Goal: Task Accomplishment & Management: Complete application form

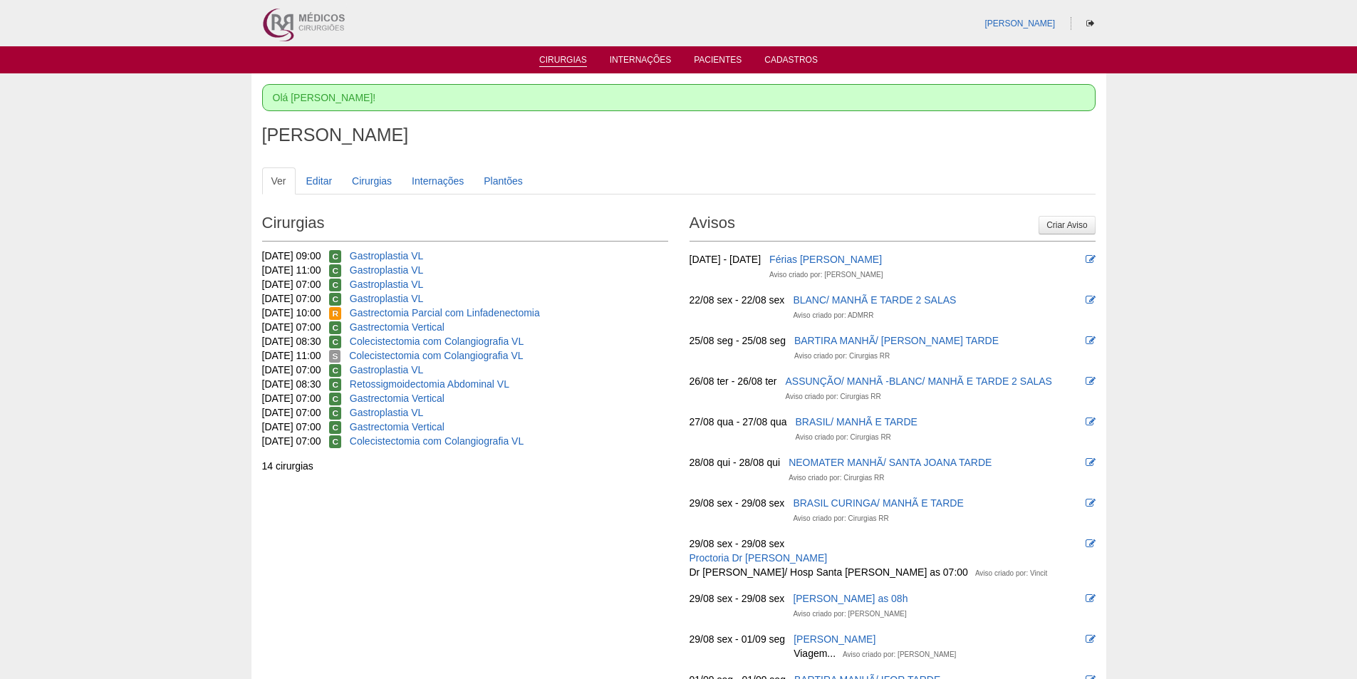
click at [557, 63] on link "Cirurgias" at bounding box center [563, 61] width 48 height 12
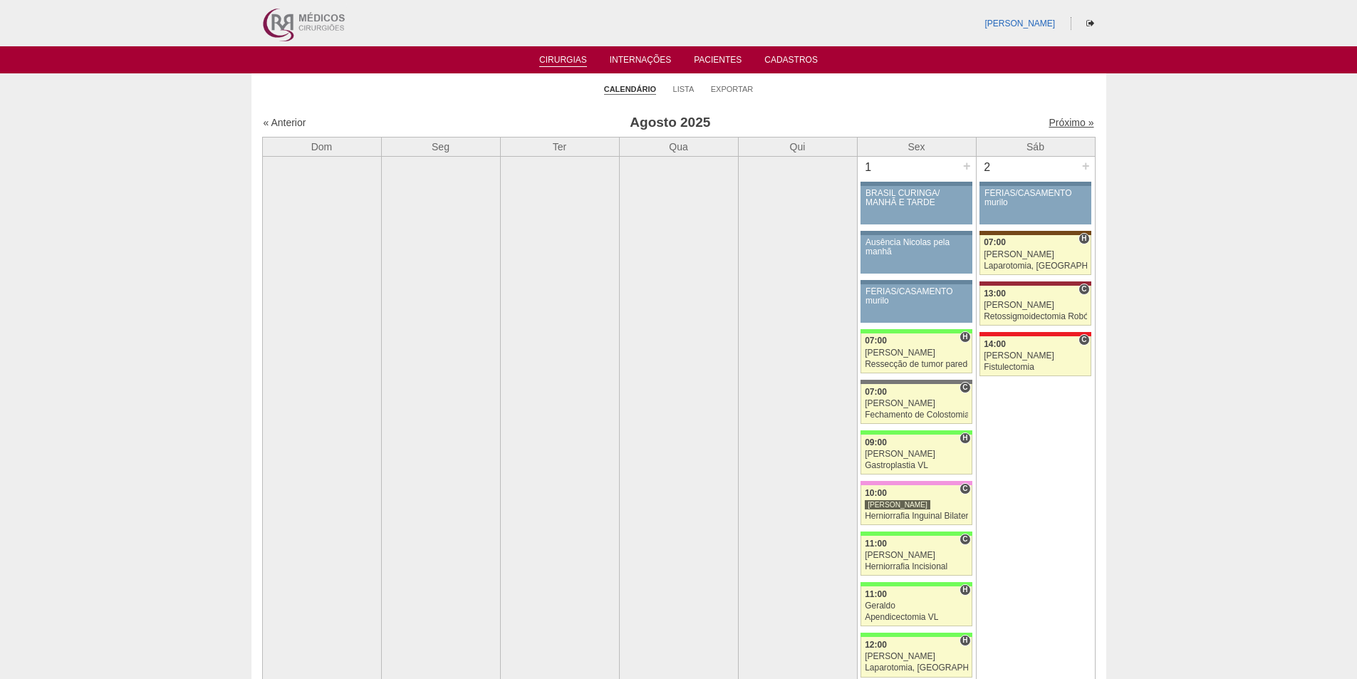
click at [1051, 120] on link "Próximo »" at bounding box center [1071, 122] width 45 height 11
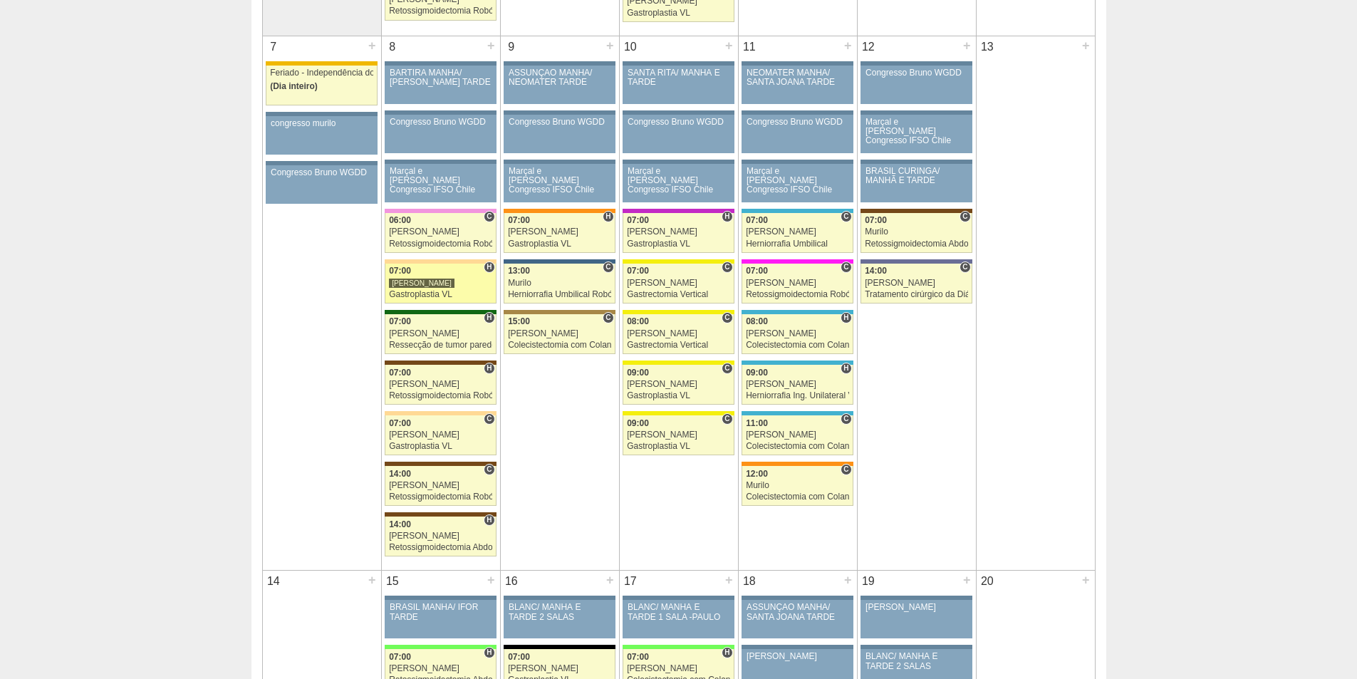
scroll to position [641, 0]
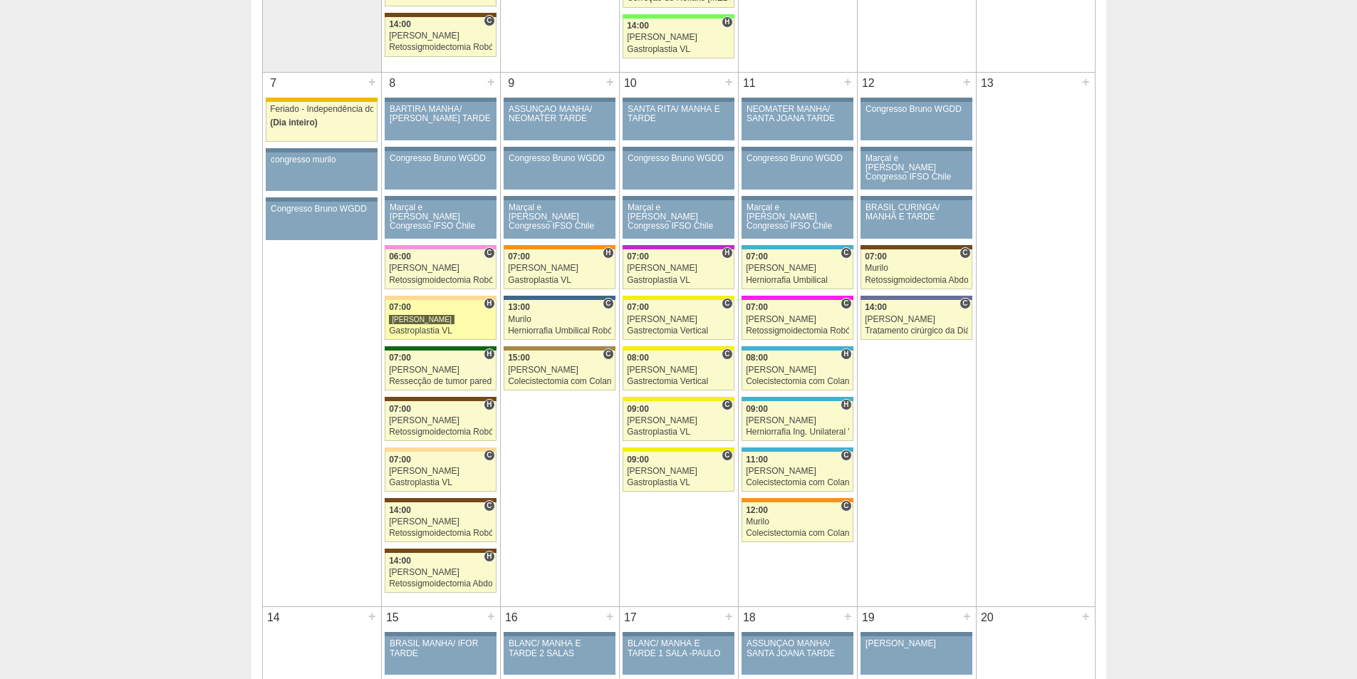
click at [450, 314] on link "87913 Felipe Rossi H 07:00 Felipe Rossi Gastroplastia VL Hospital Bartira Barti…" at bounding box center [440, 320] width 111 height 40
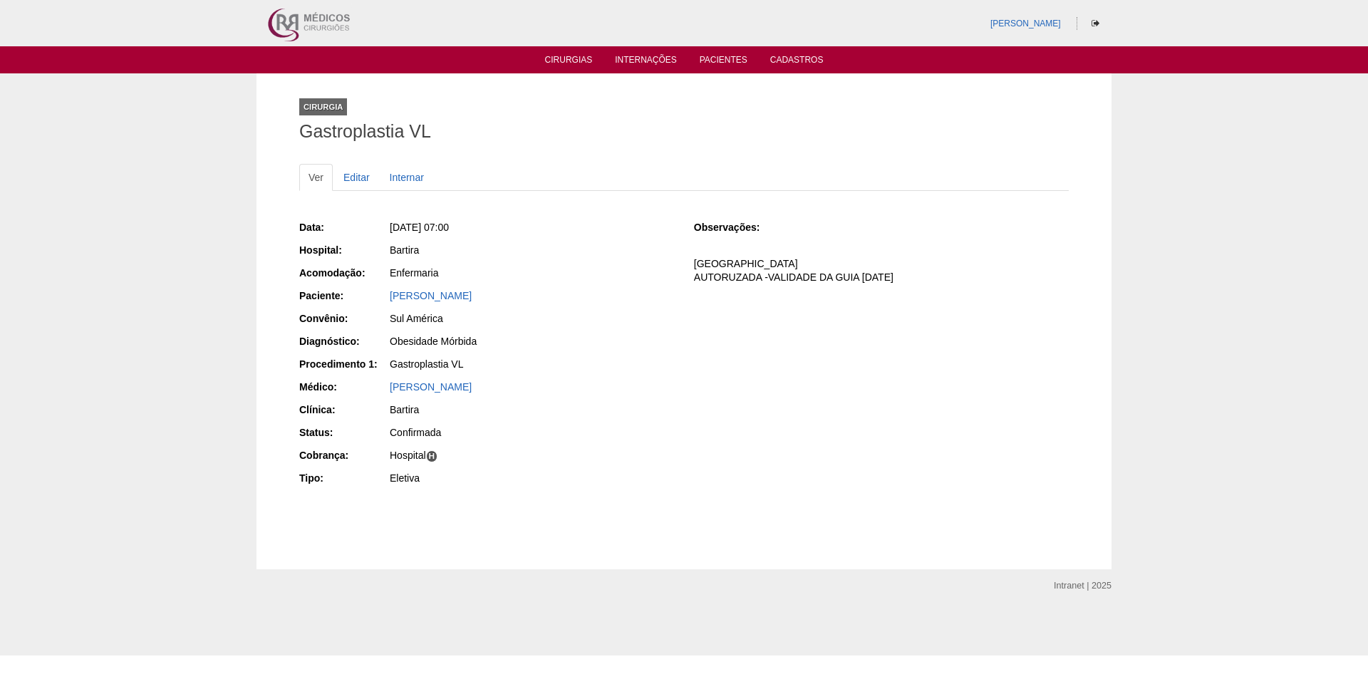
click at [571, 67] on ul "Cirurgias Internações Pacientes Cadastros" at bounding box center [684, 59] width 1368 height 27
click at [570, 58] on link "Cirurgias" at bounding box center [569, 61] width 48 height 12
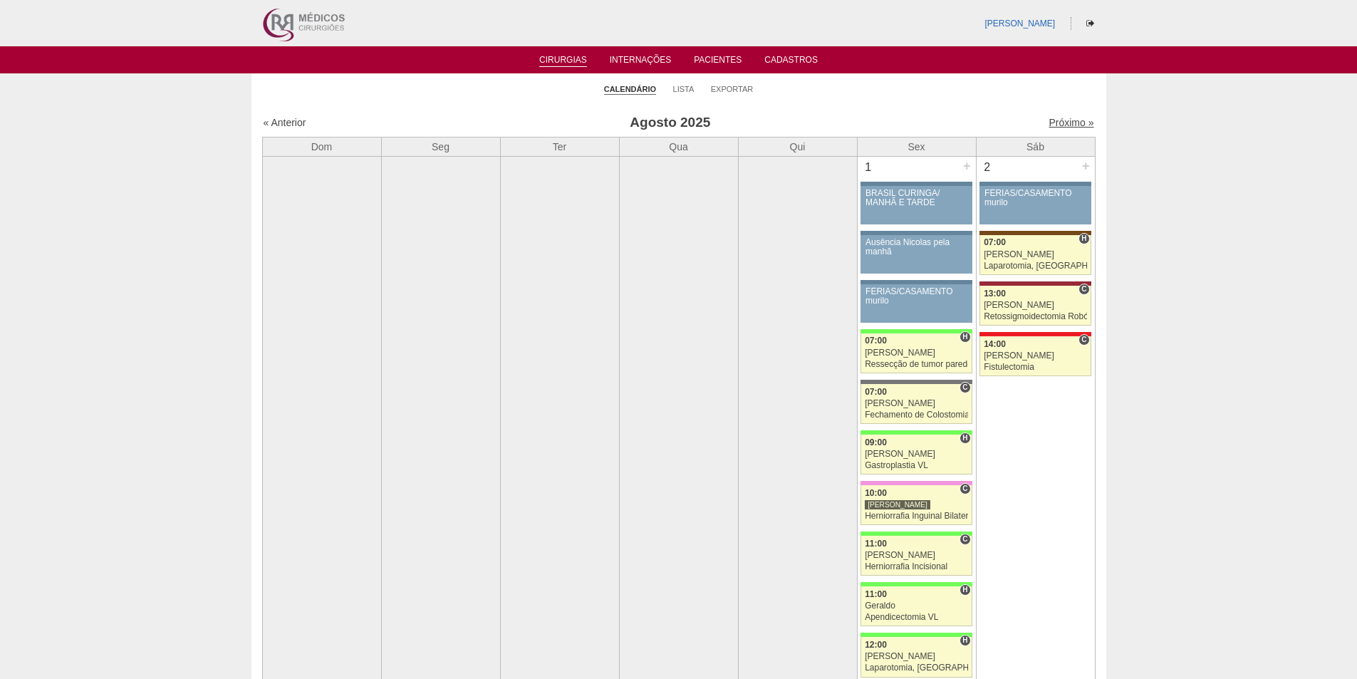
click at [1053, 124] on link "Próximo »" at bounding box center [1071, 122] width 45 height 11
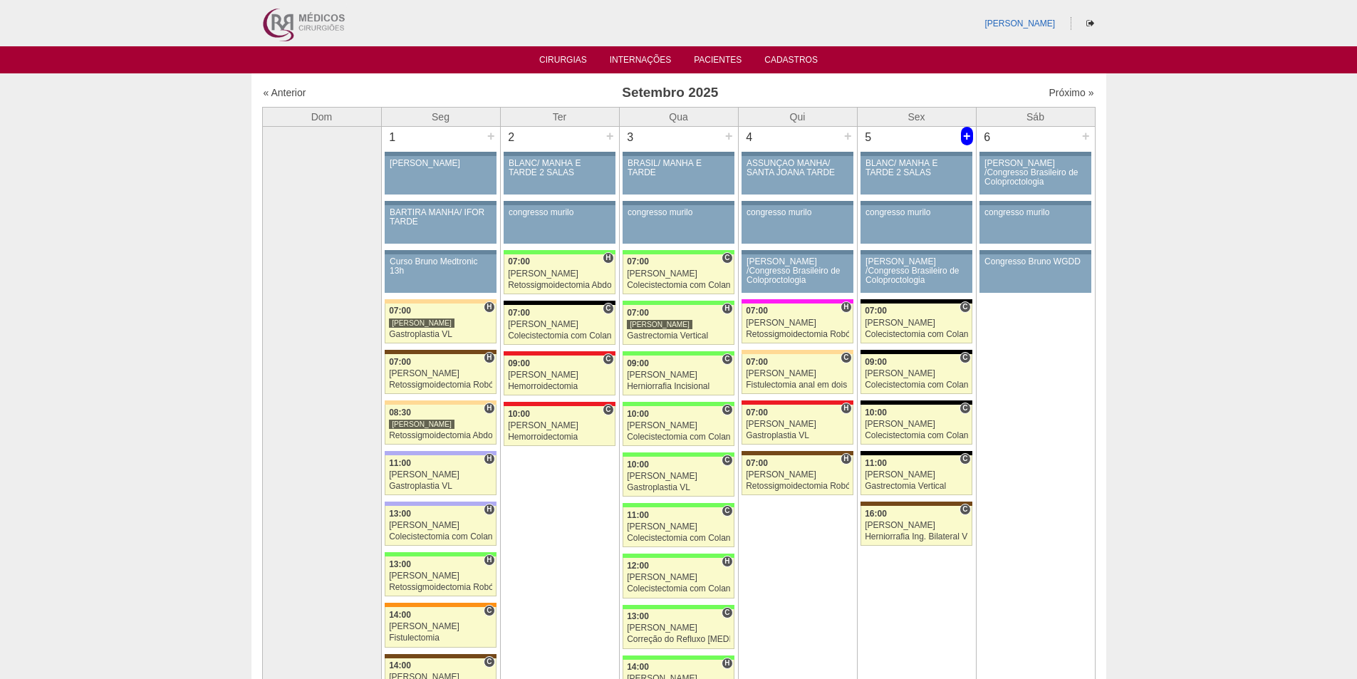
click at [963, 133] on div "+" at bounding box center [967, 136] width 12 height 19
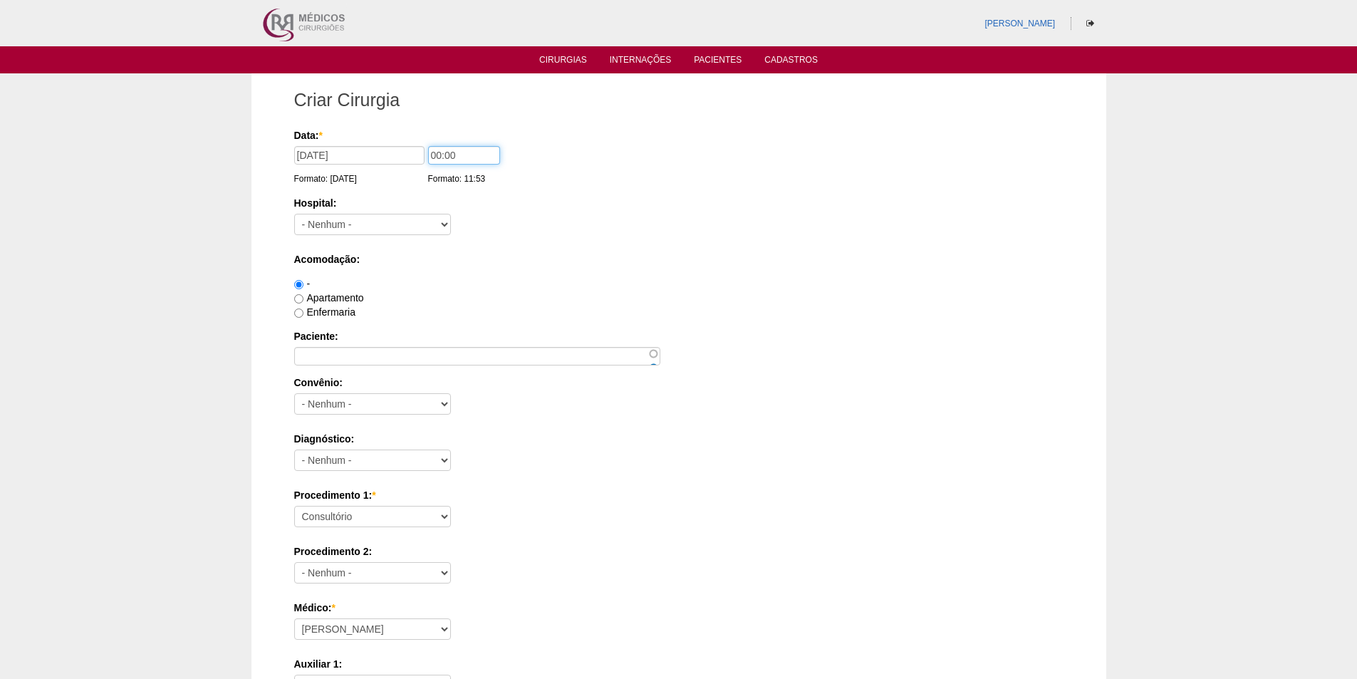
click at [433, 155] on input "00:00" at bounding box center [464, 155] width 72 height 19
type input "07:00"
click at [332, 296] on label "Apartamento" at bounding box center [329, 297] width 70 height 11
click at [304, 296] on input "Apartamento" at bounding box center [298, 298] width 9 height 9
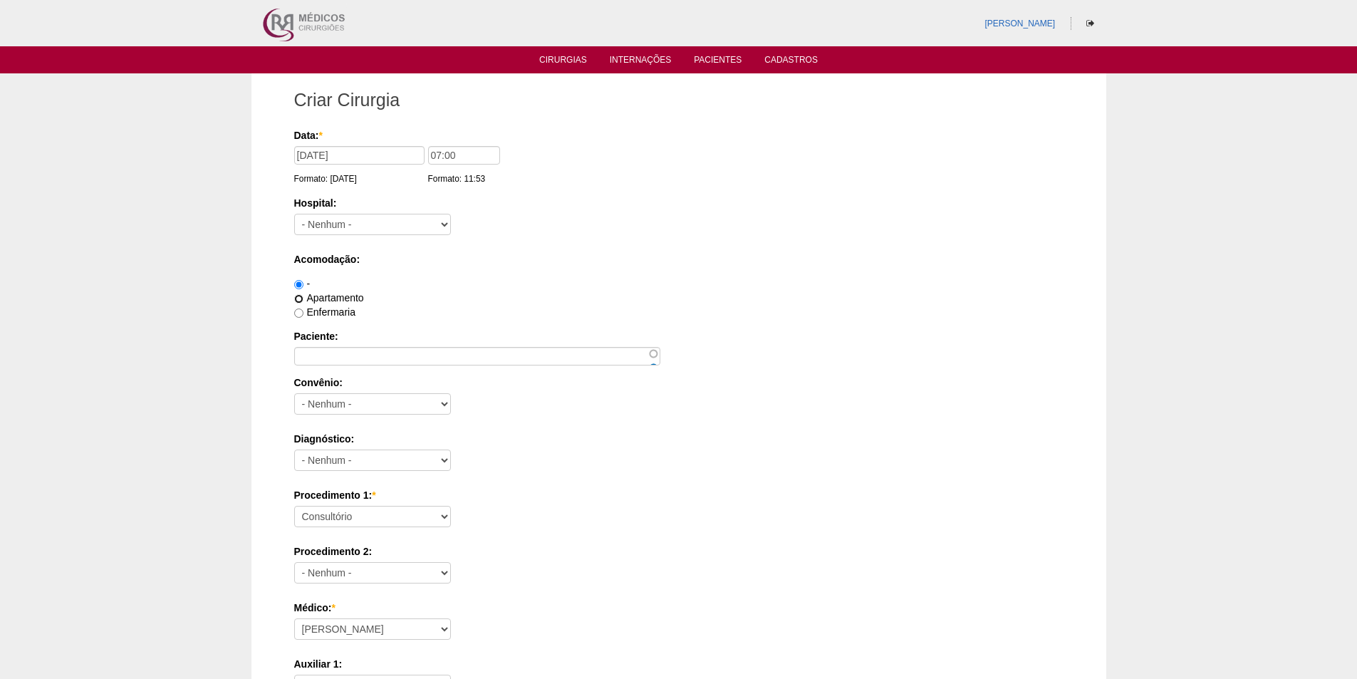
radio input "true"
click at [355, 231] on select "- Nenhum - 9 de Julho Albert Einstein Alvorada América Assunção Bartira Benefic…" at bounding box center [372, 224] width 157 height 21
select select "6"
click at [294, 214] on select "- Nenhum - 9 de Julho Albert Einstein Alvorada América Assunção Bartira Benefic…" at bounding box center [372, 224] width 157 height 21
click at [343, 350] on input "Paciente:" at bounding box center [477, 356] width 366 height 19
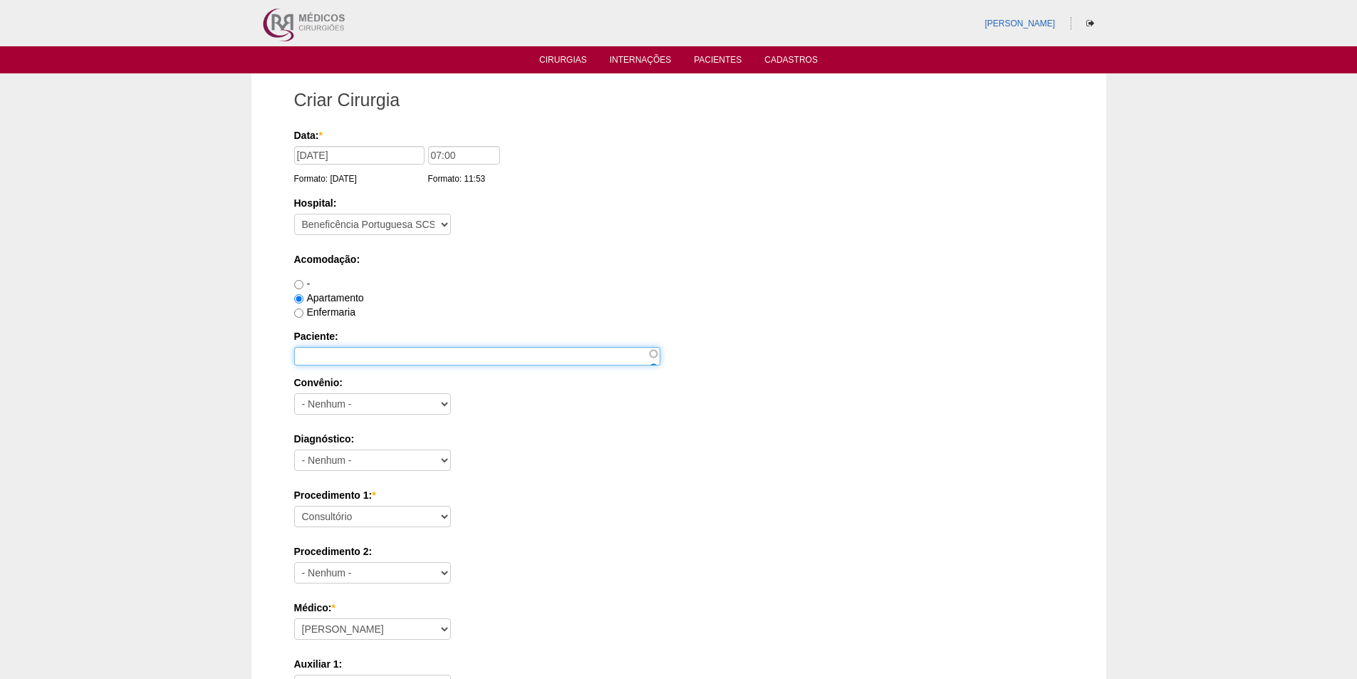
paste input "[PERSON_NAME]"
type input "[PERSON_NAME]"
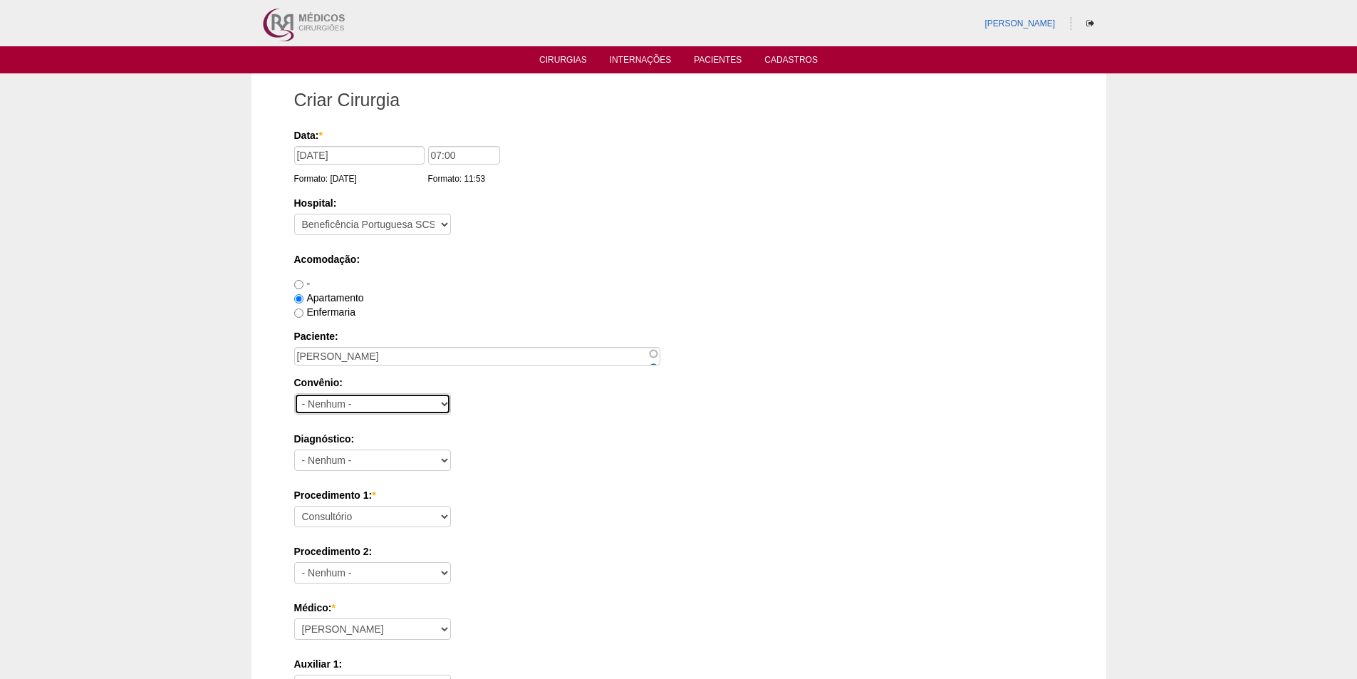
click at [340, 396] on select "- Nenhum - Abet Afresp Allianz Amil Blue Life Caasp Cabesp Caixa de Pensões Car…" at bounding box center [372, 403] width 157 height 21
select select "8907"
click at [294, 393] on select "- Nenhum - Abet Afresp Allianz Amil Blue Life Caasp Cabesp Caixa de Pensões Car…" at bounding box center [372, 403] width 157 height 21
click at [344, 460] on select "- Nenhum - Abdome Agudo Abscesso Hepático Abscesso Perianal Abscesso Peritoneal…" at bounding box center [372, 460] width 157 height 21
select select "3704"
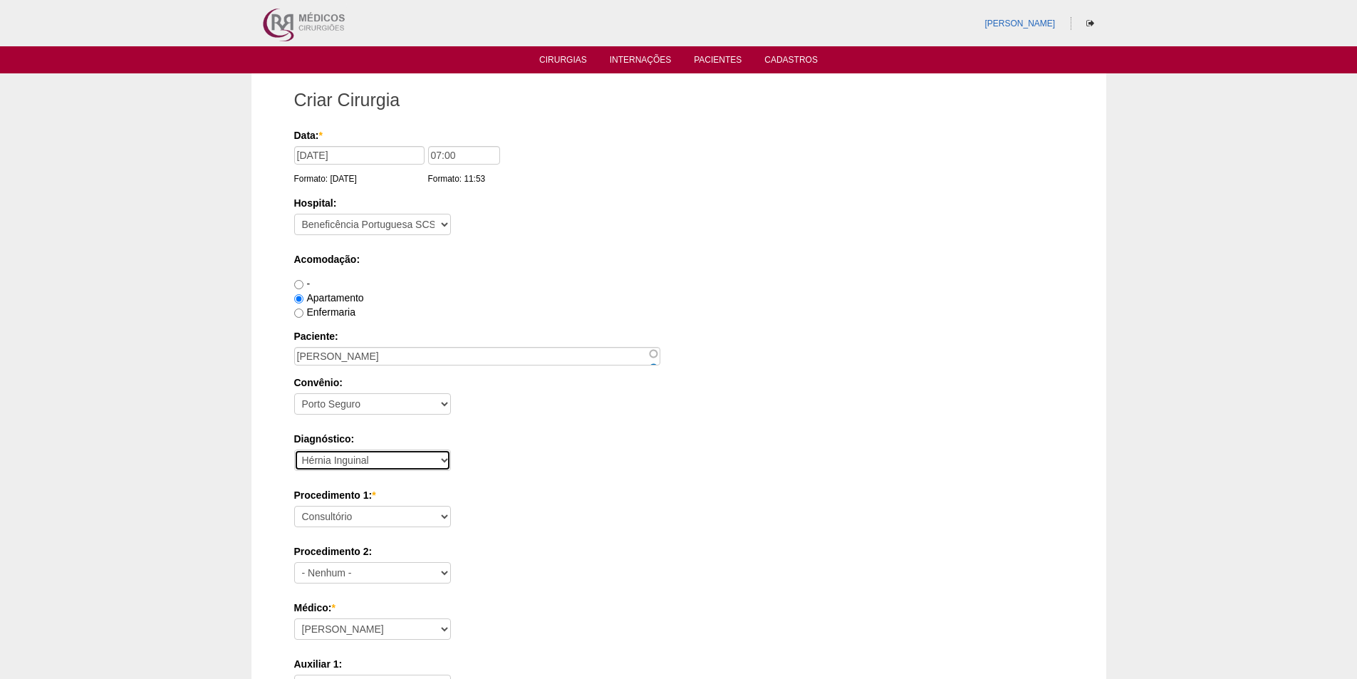
click at [294, 450] on select "- Nenhum - Abdome Agudo Abscesso Hepático Abscesso Perianal Abscesso Peritoneal…" at bounding box center [372, 460] width 157 height 21
click at [513, 415] on div "Convênio: - Nenhum - Abet Afresp Allianz Amil Blue Life Caasp Cabesp Caixa de P…" at bounding box center [679, 399] width 770 height 46
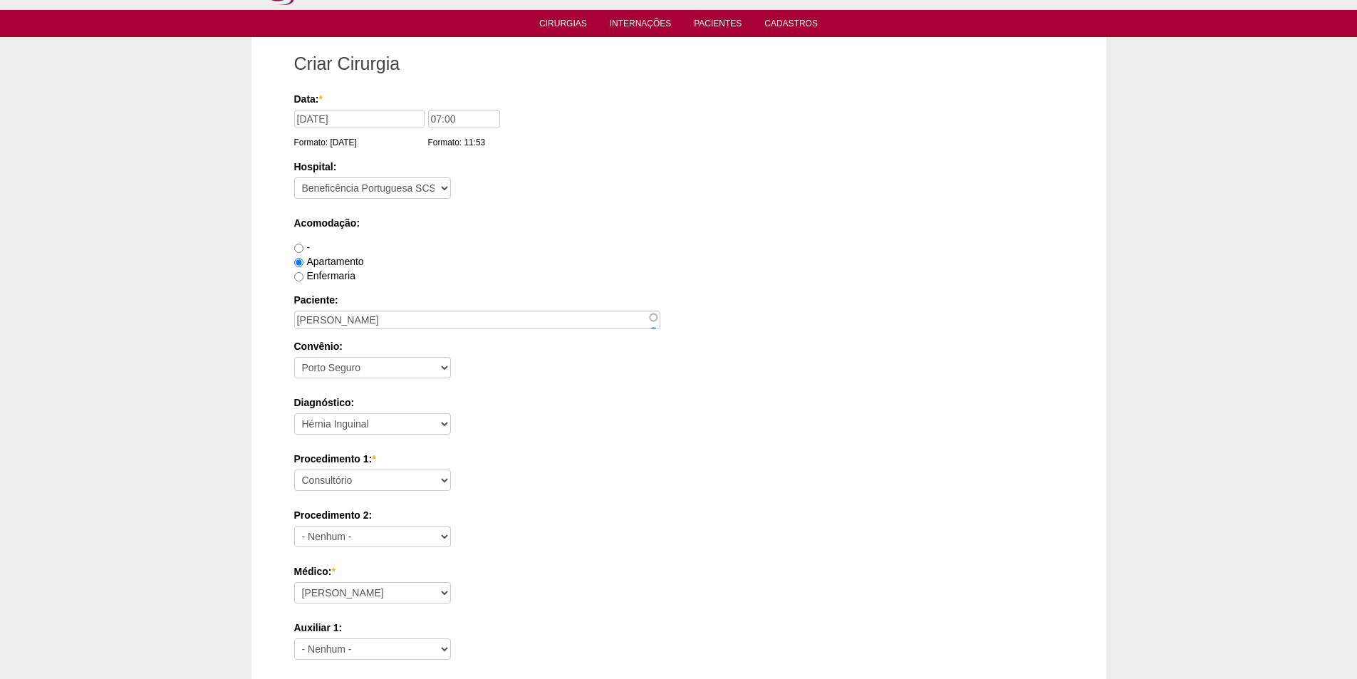
scroll to position [71, 0]
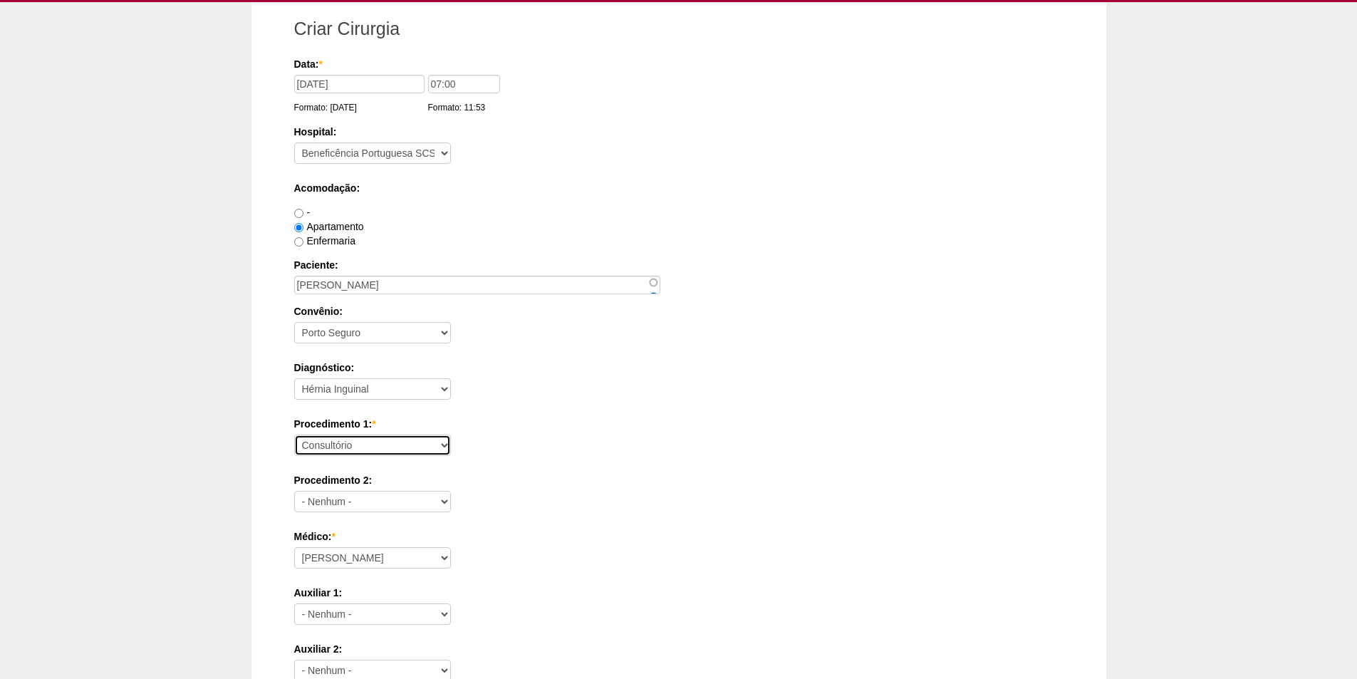
click at [381, 447] on select "Consultório Abscesso Hepático - Drenagem Abscesso perianal Amputação Abdômino P…" at bounding box center [372, 445] width 157 height 21
select select "4911"
click at [294, 435] on select "Consultório Abscesso Hepático - Drenagem Abscesso perianal Amputação Abdômino P…" at bounding box center [372, 445] width 157 height 21
click at [603, 438] on div "Procedimento 1: * Consultório Abscesso Hepático - Drenagem Abscesso perianal Am…" at bounding box center [679, 440] width 770 height 46
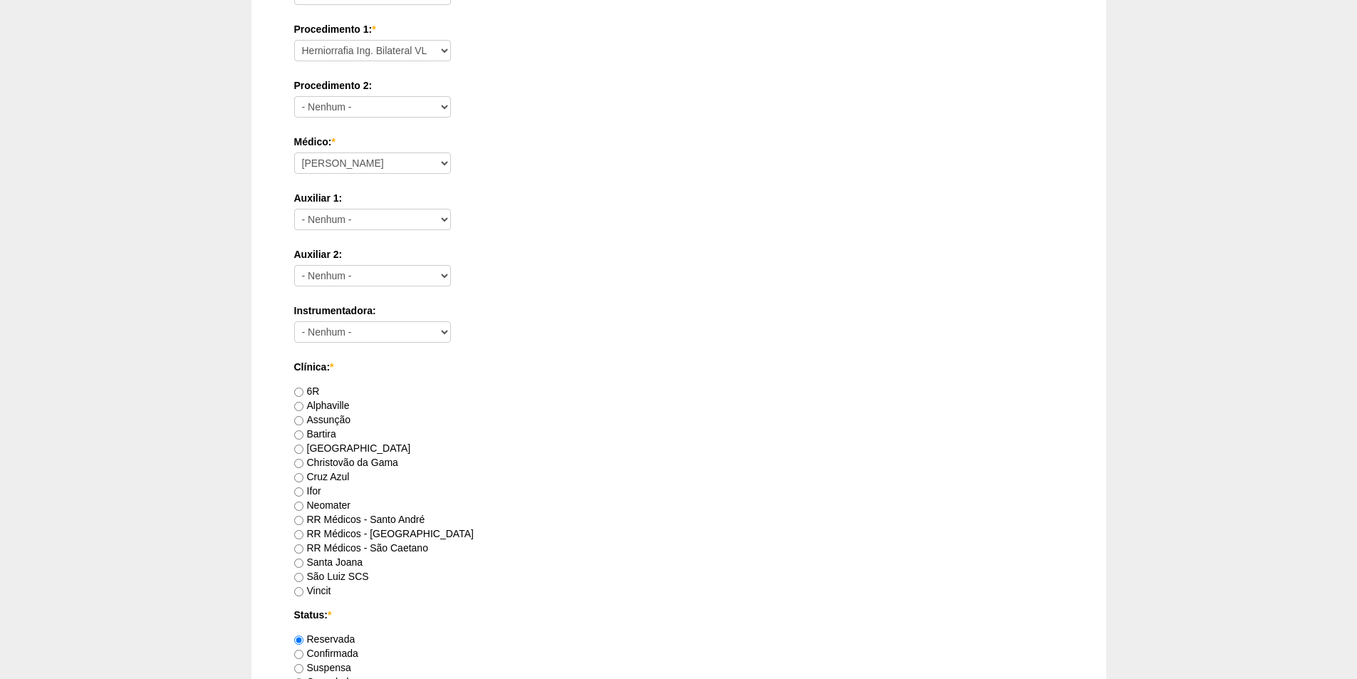
scroll to position [499, 0]
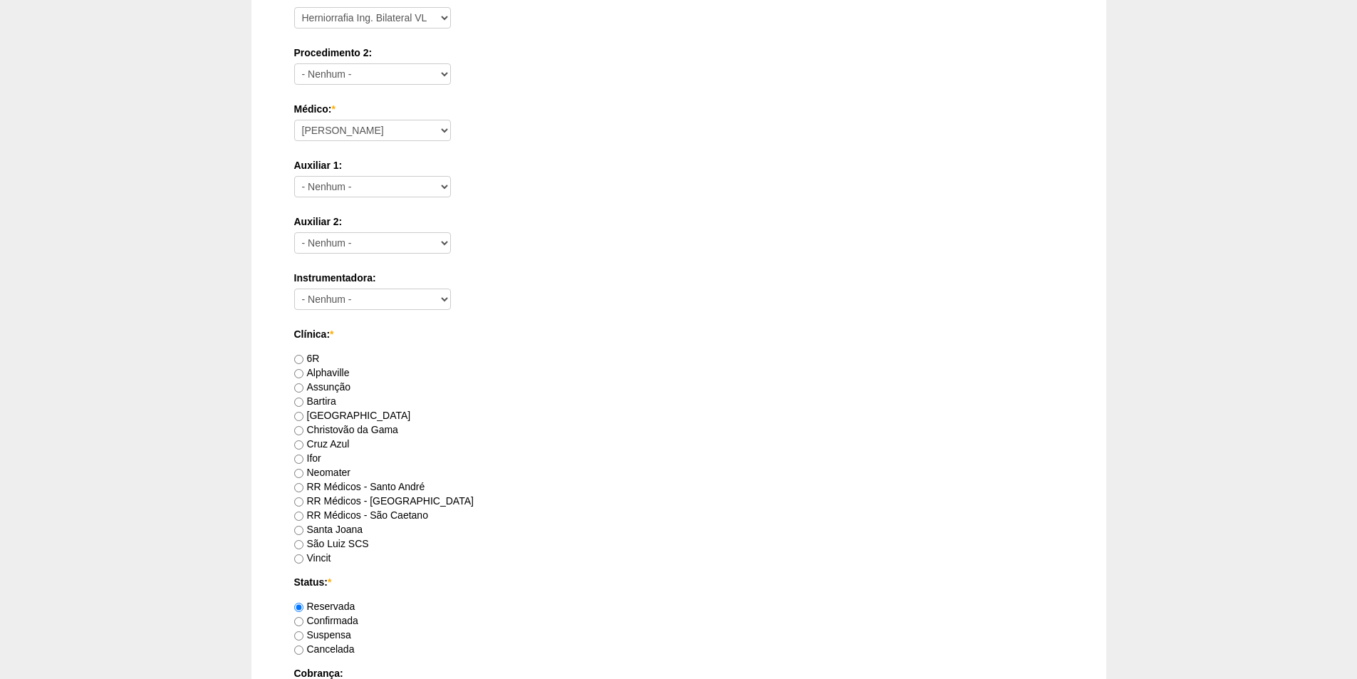
drag, startPoint x: 353, startPoint y: 489, endPoint x: 445, endPoint y: 464, distance: 94.6
click at [354, 488] on label "RR Médicos - Santo André" at bounding box center [359, 486] width 131 height 11
click at [304, 488] on input "RR Médicos - Santo André" at bounding box center [298, 487] width 9 height 9
radio input "true"
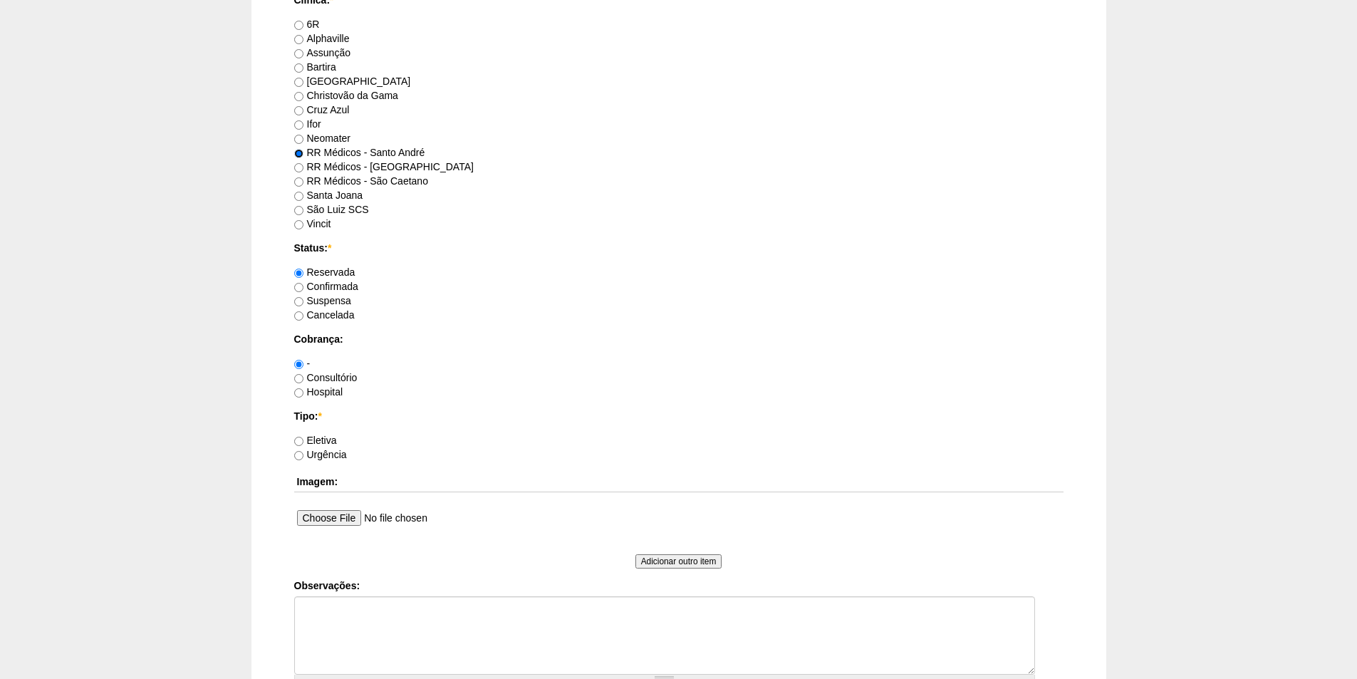
scroll to position [855, 0]
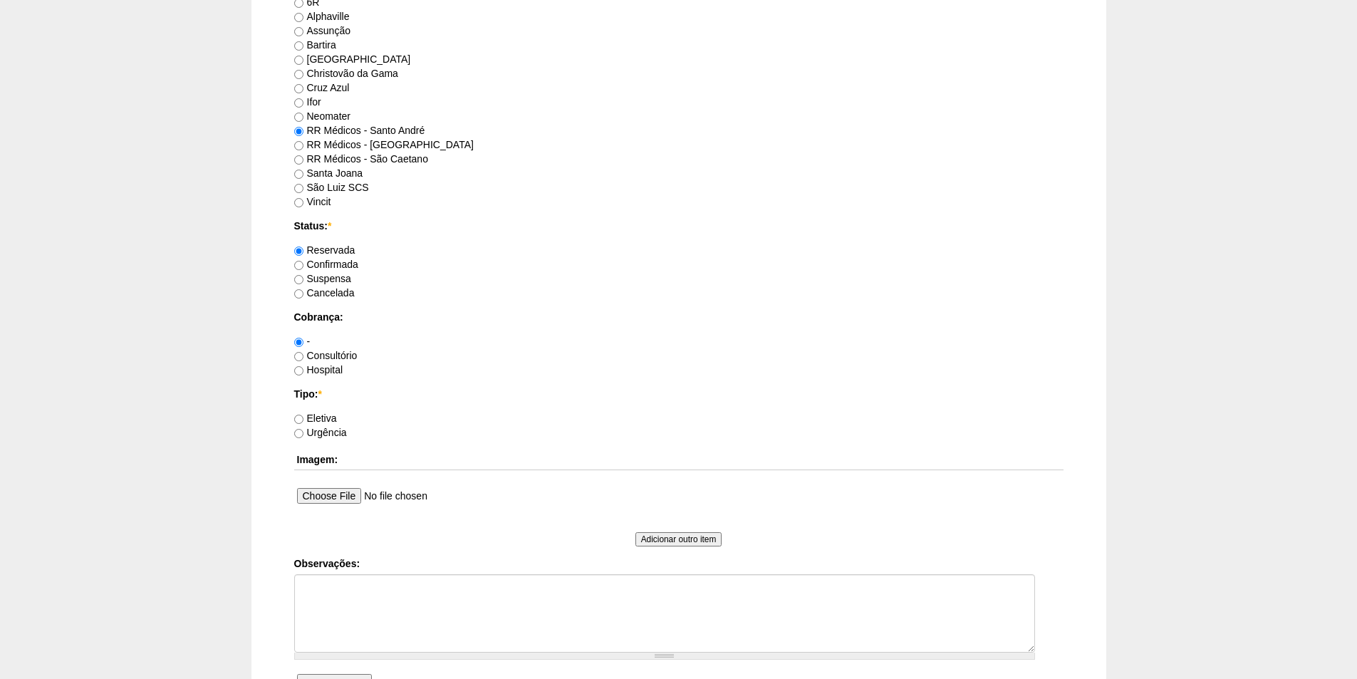
click at [323, 357] on label "Consultório" at bounding box center [325, 355] width 63 height 11
click at [304, 357] on input "Consultório" at bounding box center [298, 356] width 9 height 9
radio input "true"
click at [323, 418] on label "Eletiva" at bounding box center [315, 418] width 43 height 11
click at [304, 418] on input "Eletiva" at bounding box center [298, 419] width 9 height 9
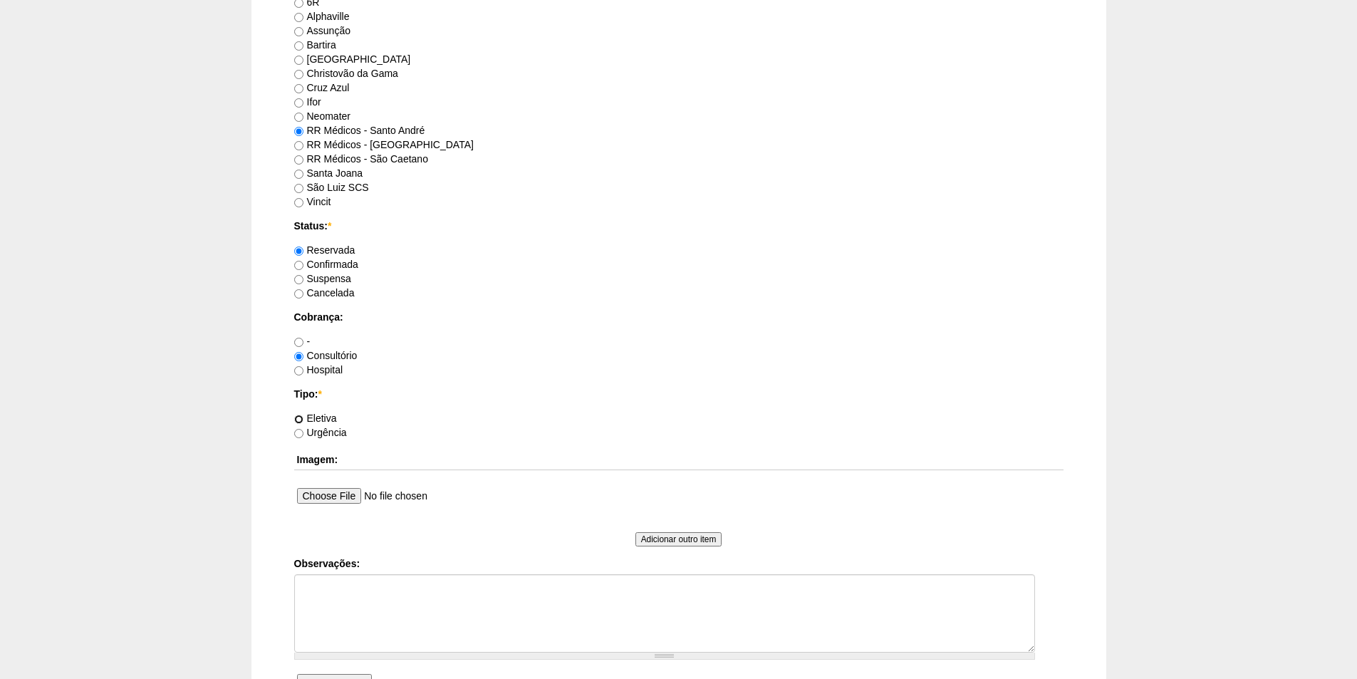
radio input "true"
click at [343, 588] on textarea "Observações:" at bounding box center [664, 613] width 741 height 78
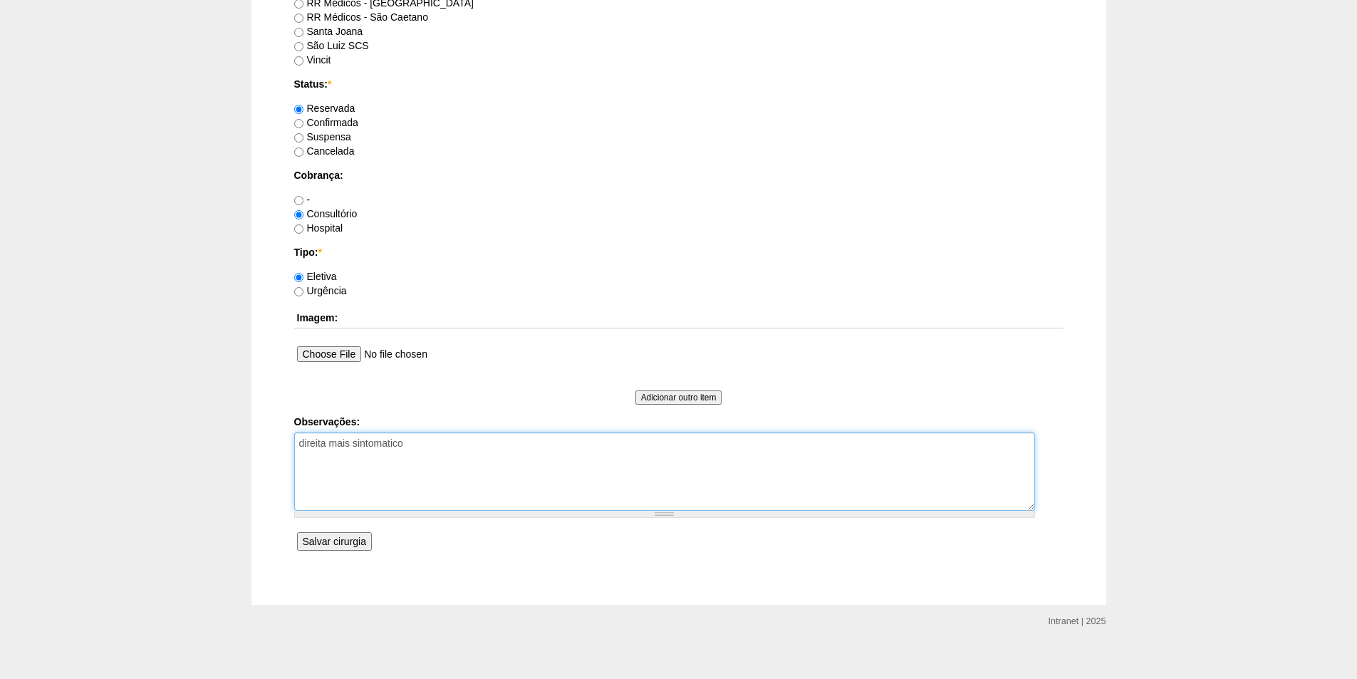
scroll to position [998, 0]
type textarea "direita mais sintomatico"
click at [314, 540] on input "Salvar cirurgia" at bounding box center [334, 541] width 75 height 19
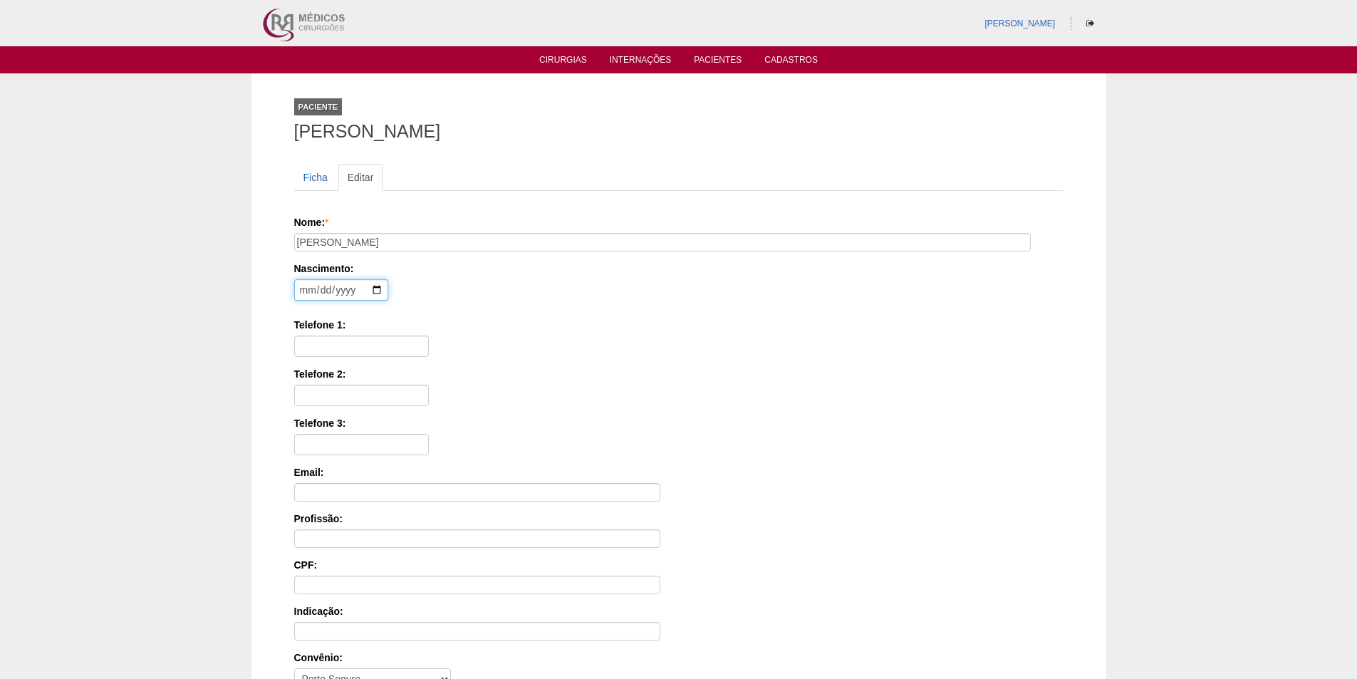
click at [306, 289] on input "date" at bounding box center [341, 289] width 94 height 21
type input "[DATE]"
type input "11963997124"
type input "155.414.148-65"
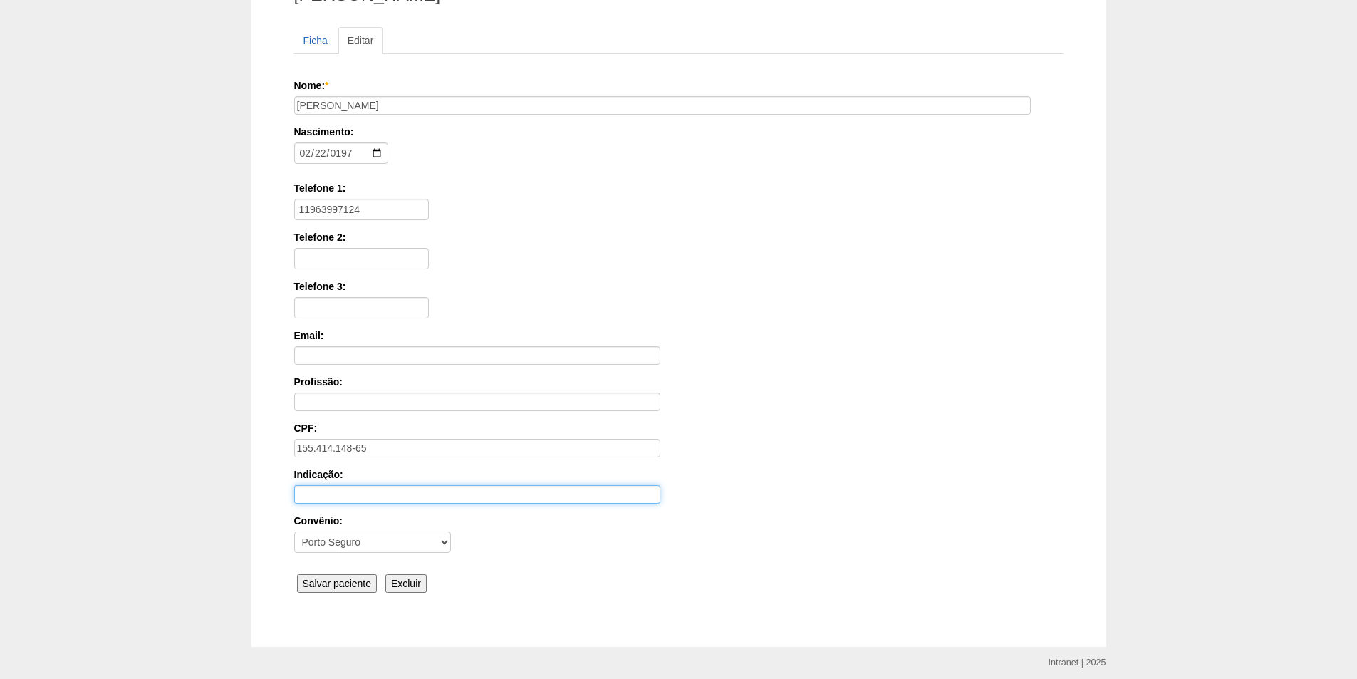
scroll to position [143, 0]
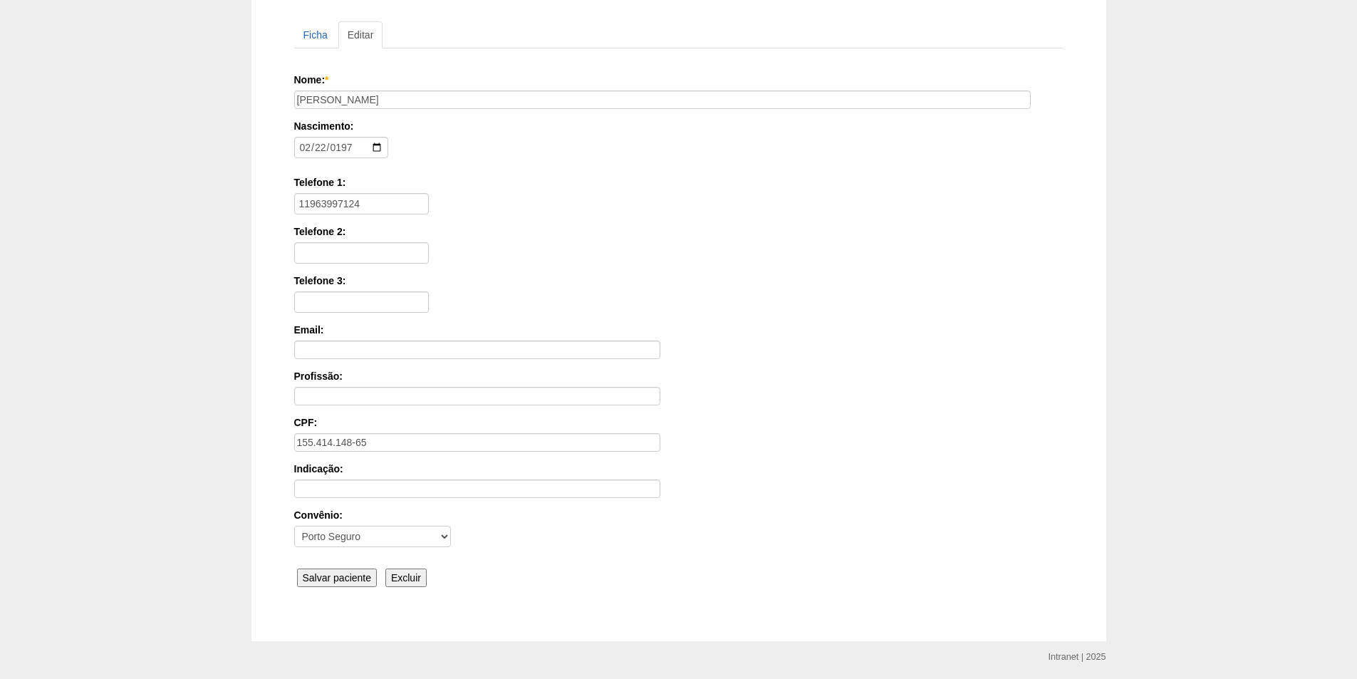
click at [352, 581] on input "Salvar paciente" at bounding box center [337, 578] width 81 height 19
